Goal: Use online tool/utility: Utilize a website feature to perform a specific function

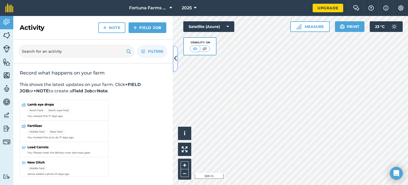
click at [174, 56] on icon at bounding box center [175, 58] width 3 height 9
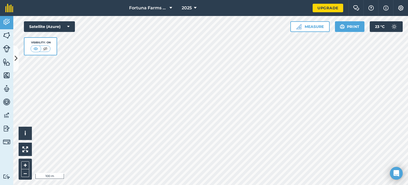
click at [136, 184] on html "Fortuna Farms Ltd 2025 Upgrade Farm Chat Help Info Settings Map printing is not…" at bounding box center [204, 92] width 408 height 185
click at [224, 184] on html "Fortuna Farms Ltd 2025 Upgrade Farm Chat Help Info Settings Map printing is not…" at bounding box center [204, 92] width 408 height 185
click at [317, 27] on button "Measure" at bounding box center [309, 26] width 39 height 11
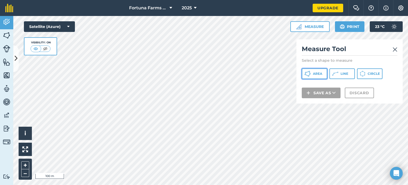
click at [319, 74] on span "Area" at bounding box center [317, 73] width 9 height 4
click at [345, 75] on span "Line" at bounding box center [344, 73] width 8 height 4
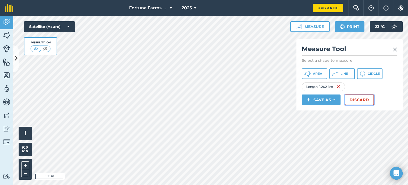
click at [362, 102] on button "Discard" at bounding box center [359, 99] width 29 height 11
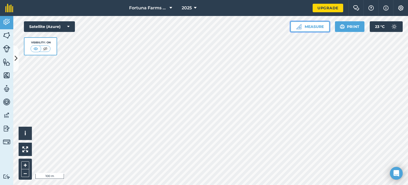
click at [315, 29] on button "Measure" at bounding box center [309, 26] width 39 height 11
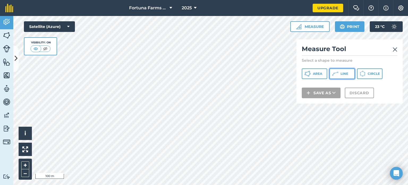
click at [338, 73] on button "Line" at bounding box center [341, 73] width 25 height 11
